Goal: Task Accomplishment & Management: Manage account settings

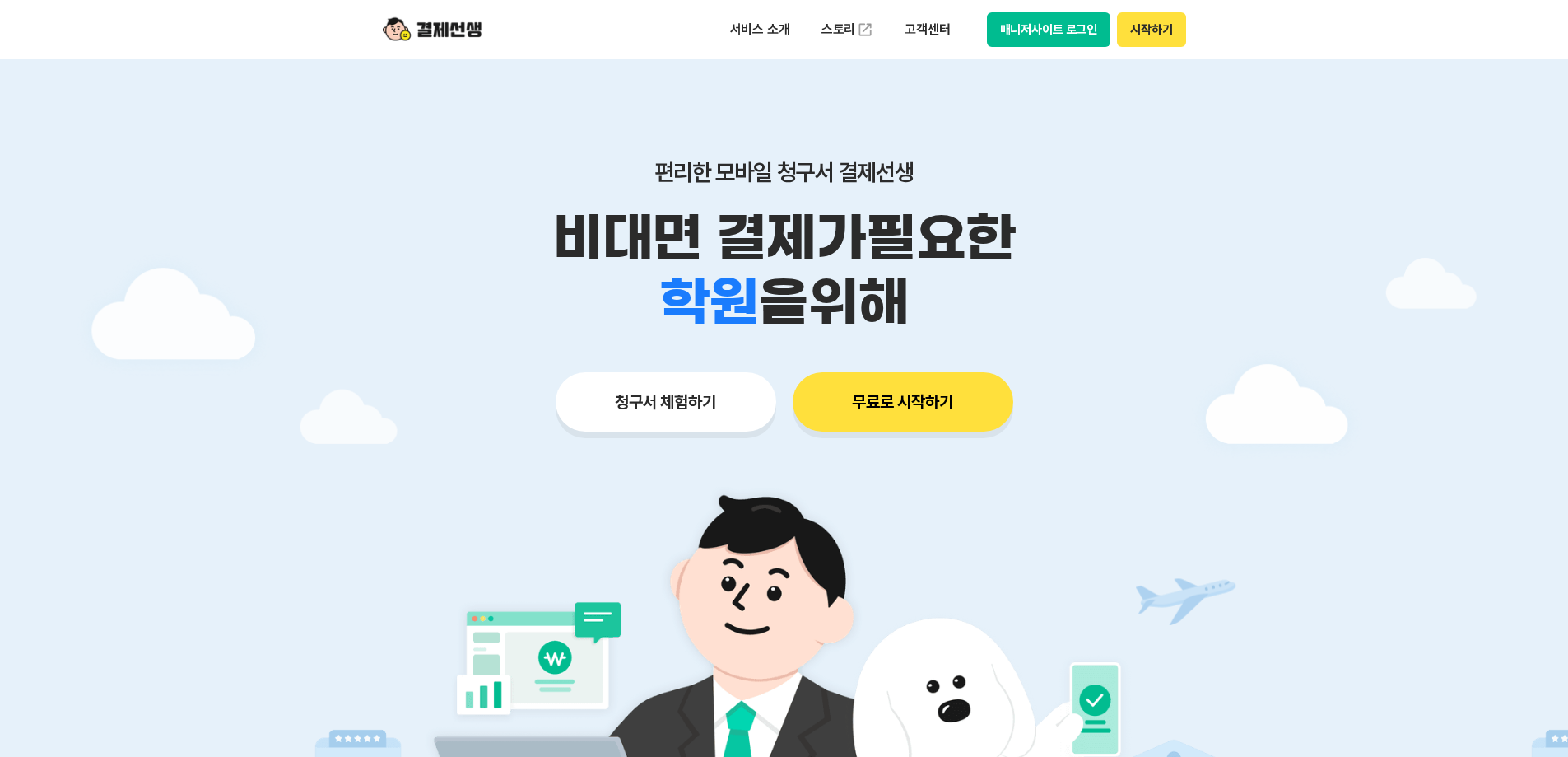
click at [1026, 31] on button "매니저사이트 로그인" at bounding box center [1048, 30] width 124 height 35
click at [1010, 45] on button "매니저사이트 로그인" at bounding box center [1048, 30] width 124 height 35
click at [1014, 31] on button "매니저사이트 로그인" at bounding box center [1048, 30] width 124 height 35
